Goal: Check status: Check status

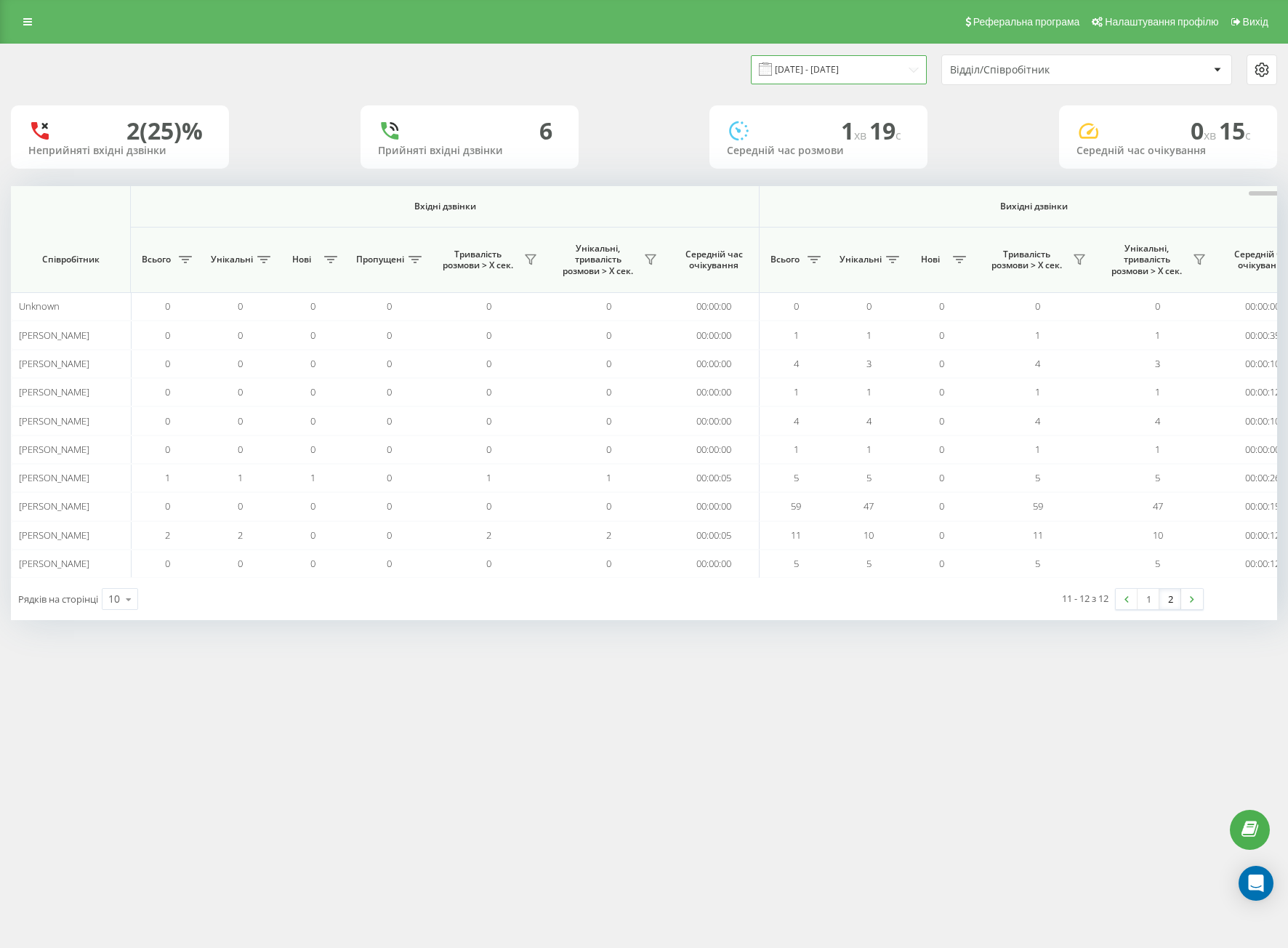
click at [798, 72] on input "[DATE] - [DATE]" at bounding box center [839, 69] width 176 height 28
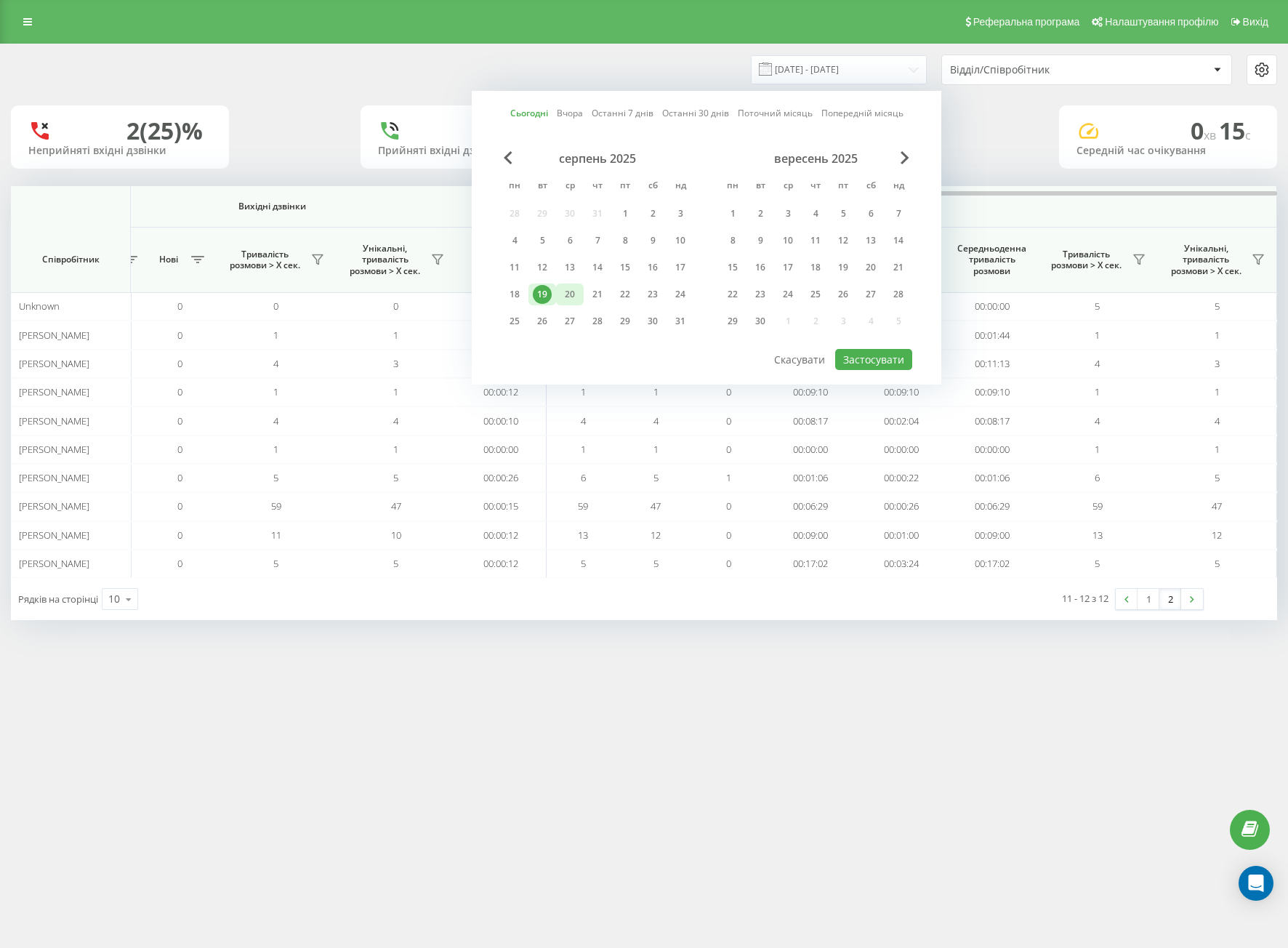
click at [573, 287] on div "20" at bounding box center [570, 294] width 19 height 19
click at [546, 287] on div "19" at bounding box center [542, 294] width 19 height 19
drag, startPoint x: 897, startPoint y: 356, endPoint x: 854, endPoint y: 356, distance: 43.0
click at [854, 356] on button "Застосувати" at bounding box center [873, 359] width 77 height 21
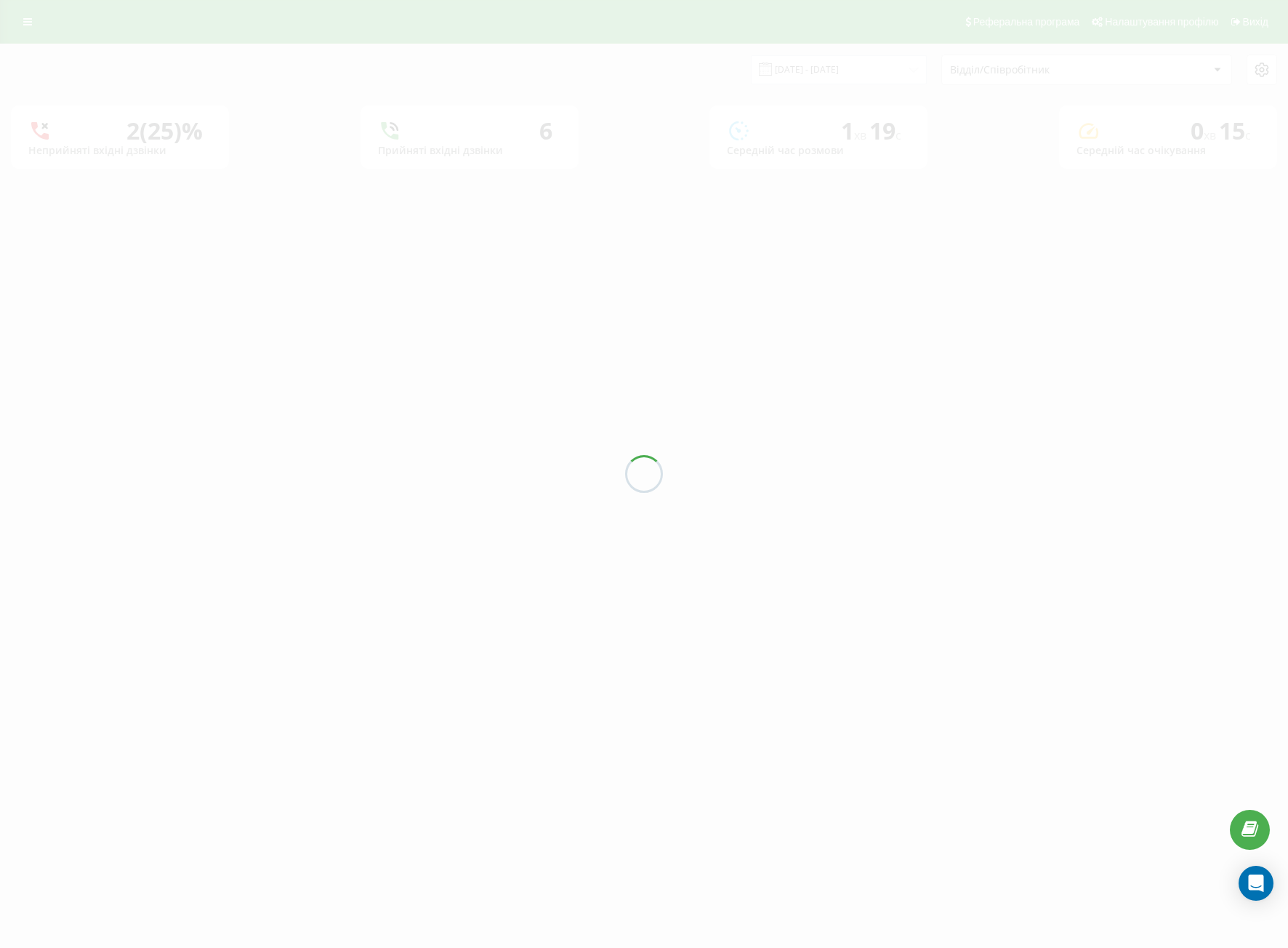
click at [854, 356] on div at bounding box center [644, 474] width 1288 height 948
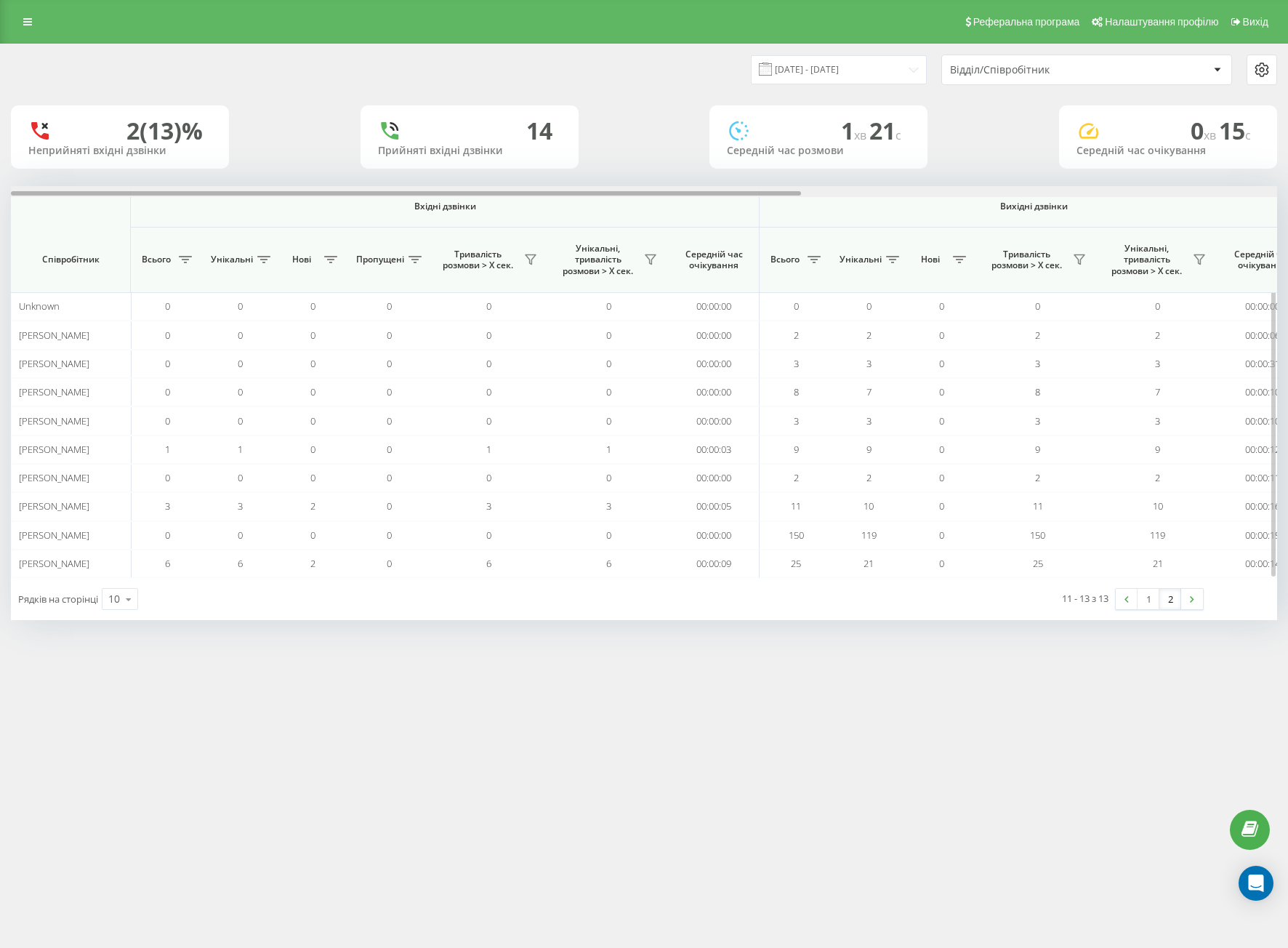
click at [486, 188] on div at bounding box center [644, 191] width 1266 height 11
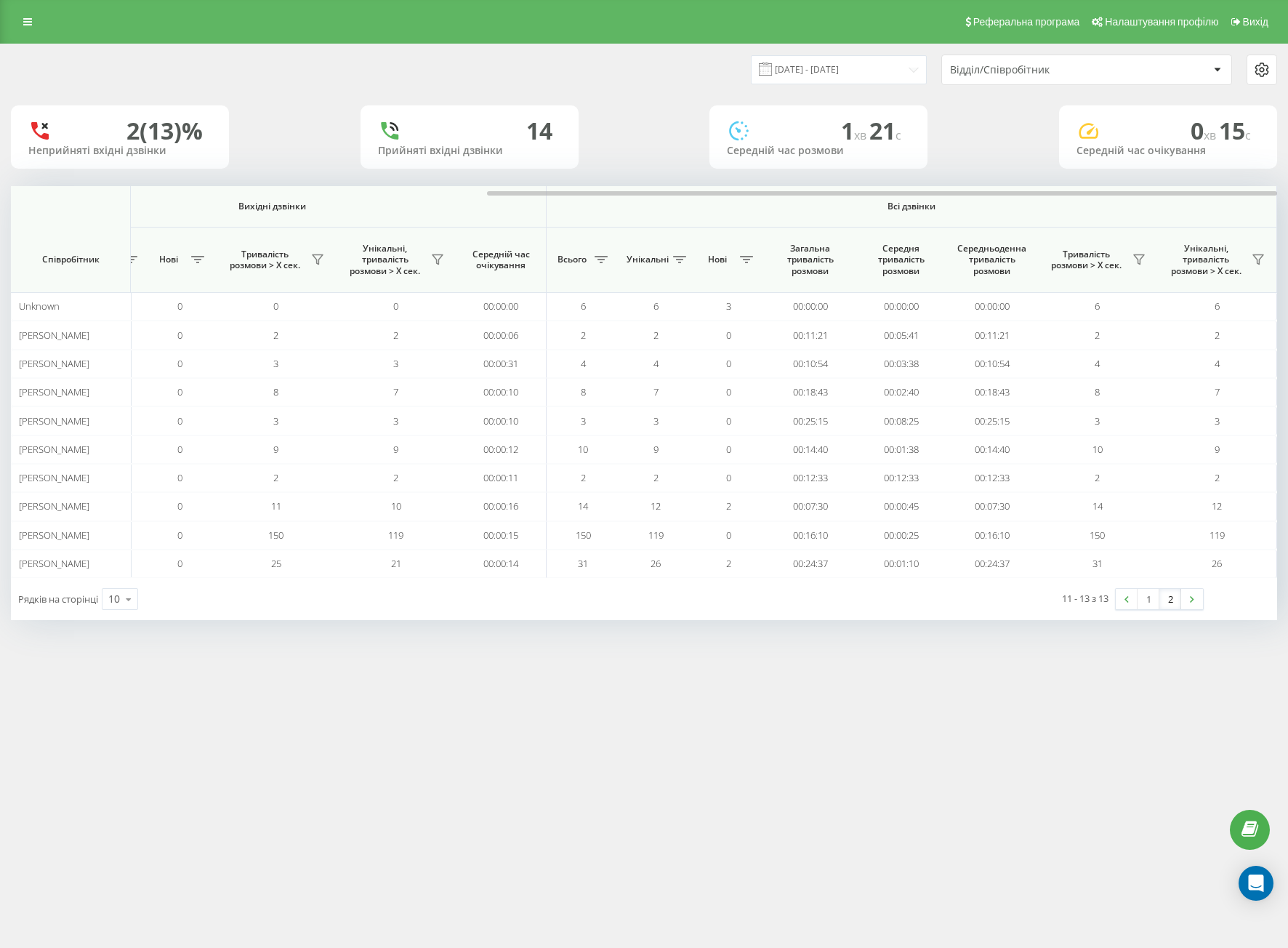
click at [1167, 598] on link "2" at bounding box center [1170, 599] width 22 height 20
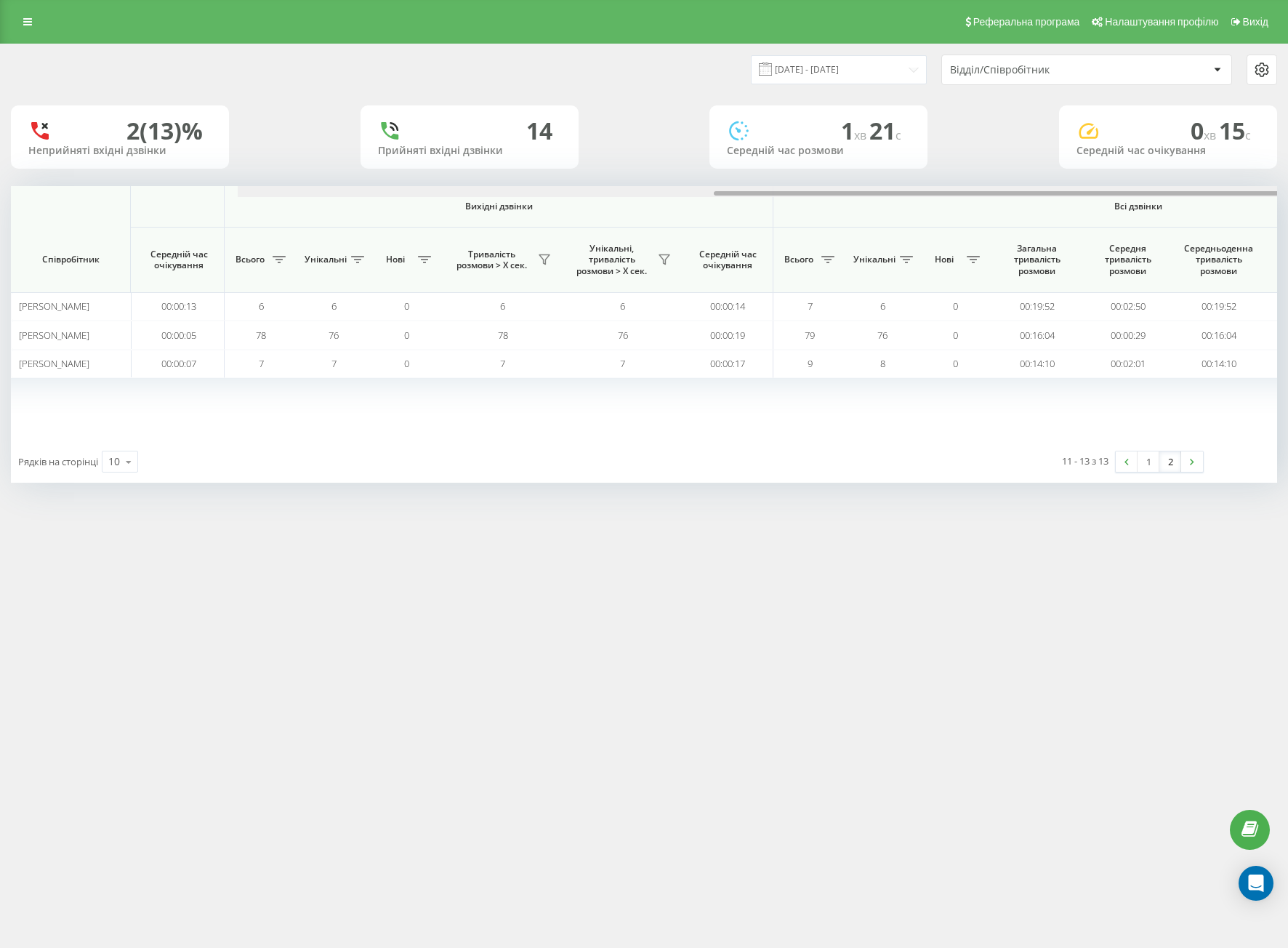
drag, startPoint x: 763, startPoint y: 193, endPoint x: 1186, endPoint y: 248, distance: 426.6
click at [1287, 181] on html "[DOMAIN_NAME] Проекти [DOMAIN_NAME] Центр звернень Аналiтика Співробітники у ре…" at bounding box center [644, 474] width 1288 height 948
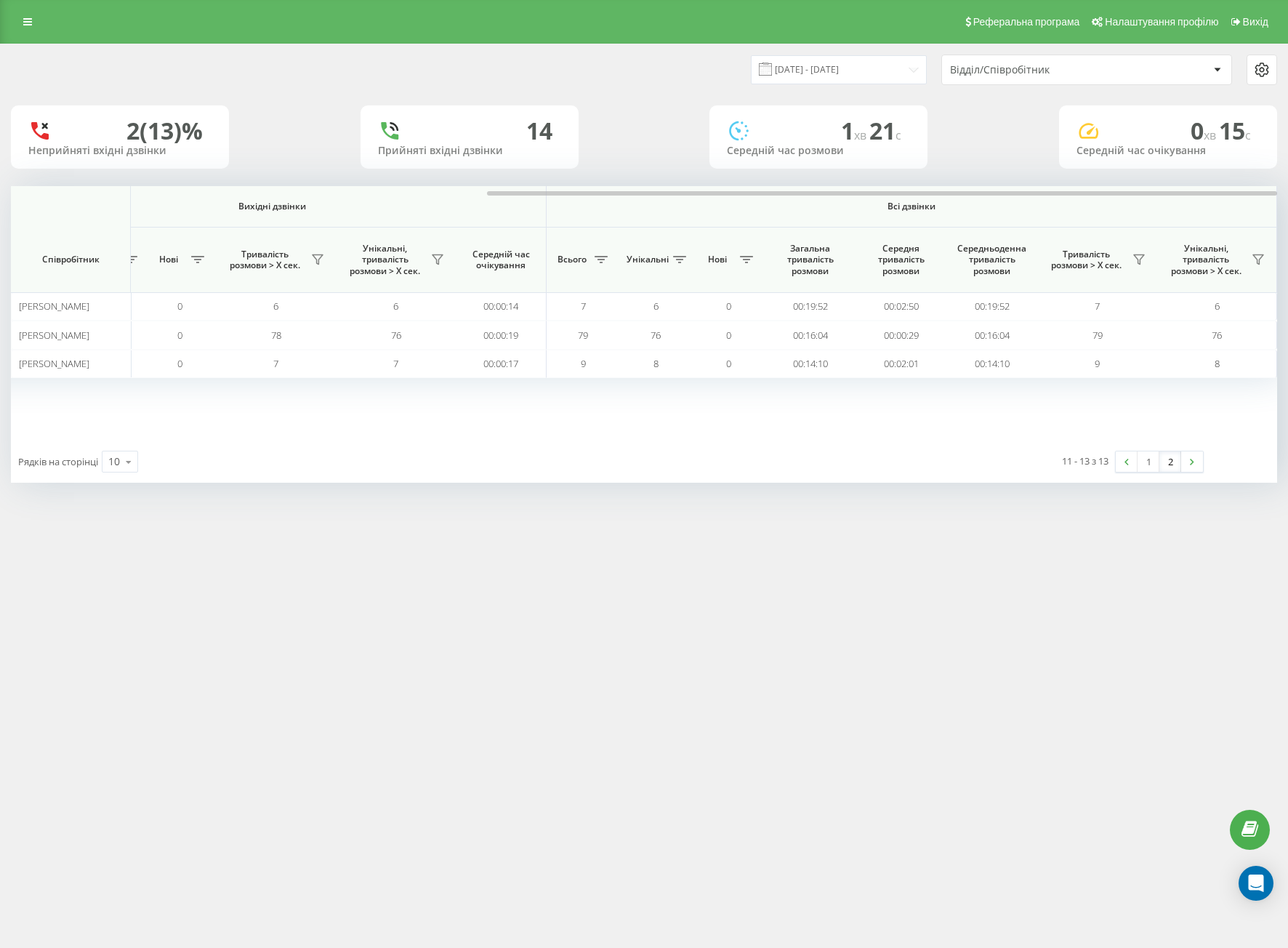
click at [817, 566] on div "Реферальна програма Налаштування профілю Вихід [DATE] - [DATE] Відділ/Співробіт…" at bounding box center [644, 474] width 1288 height 948
